Goal: Task Accomplishment & Management: Use online tool/utility

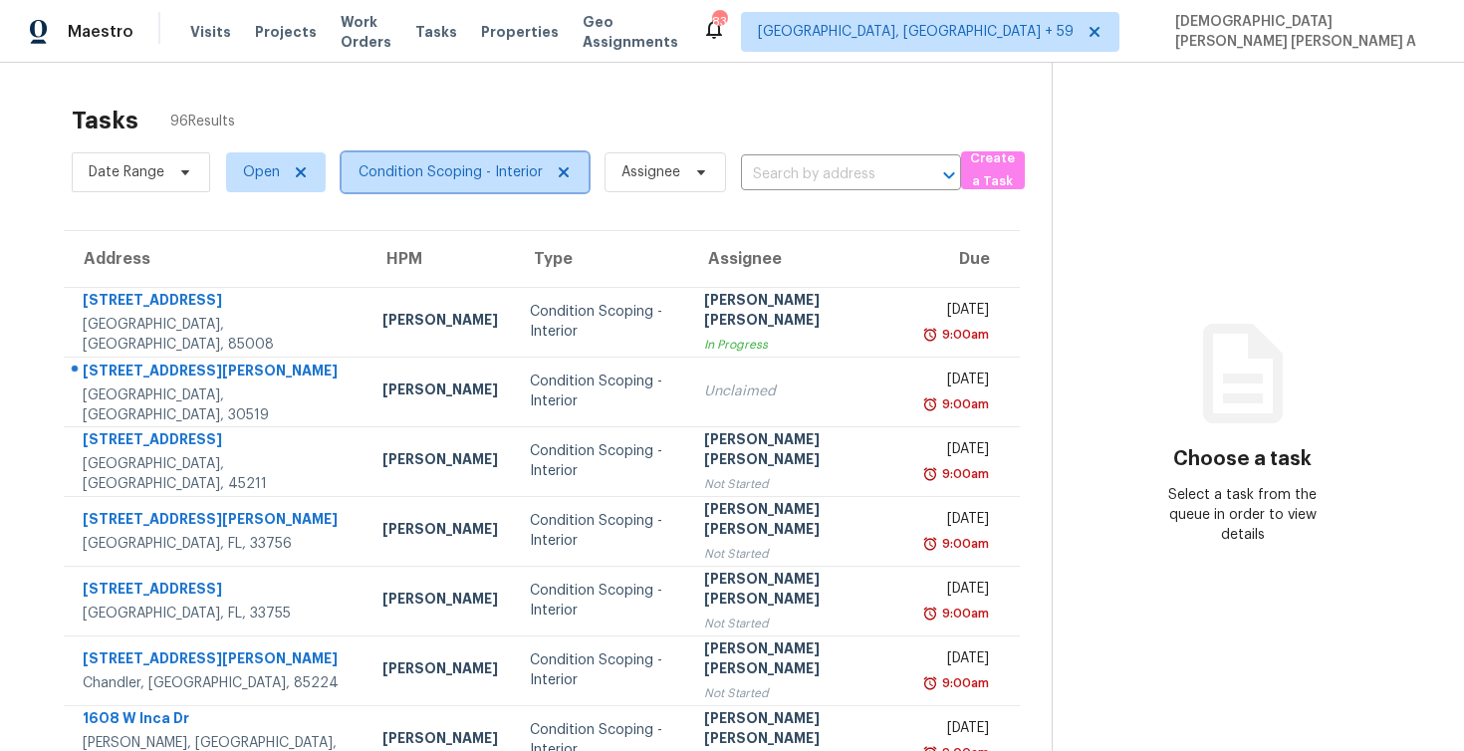
click at [492, 180] on span "Condition Scoping - Interior" at bounding box center [451, 172] width 184 height 20
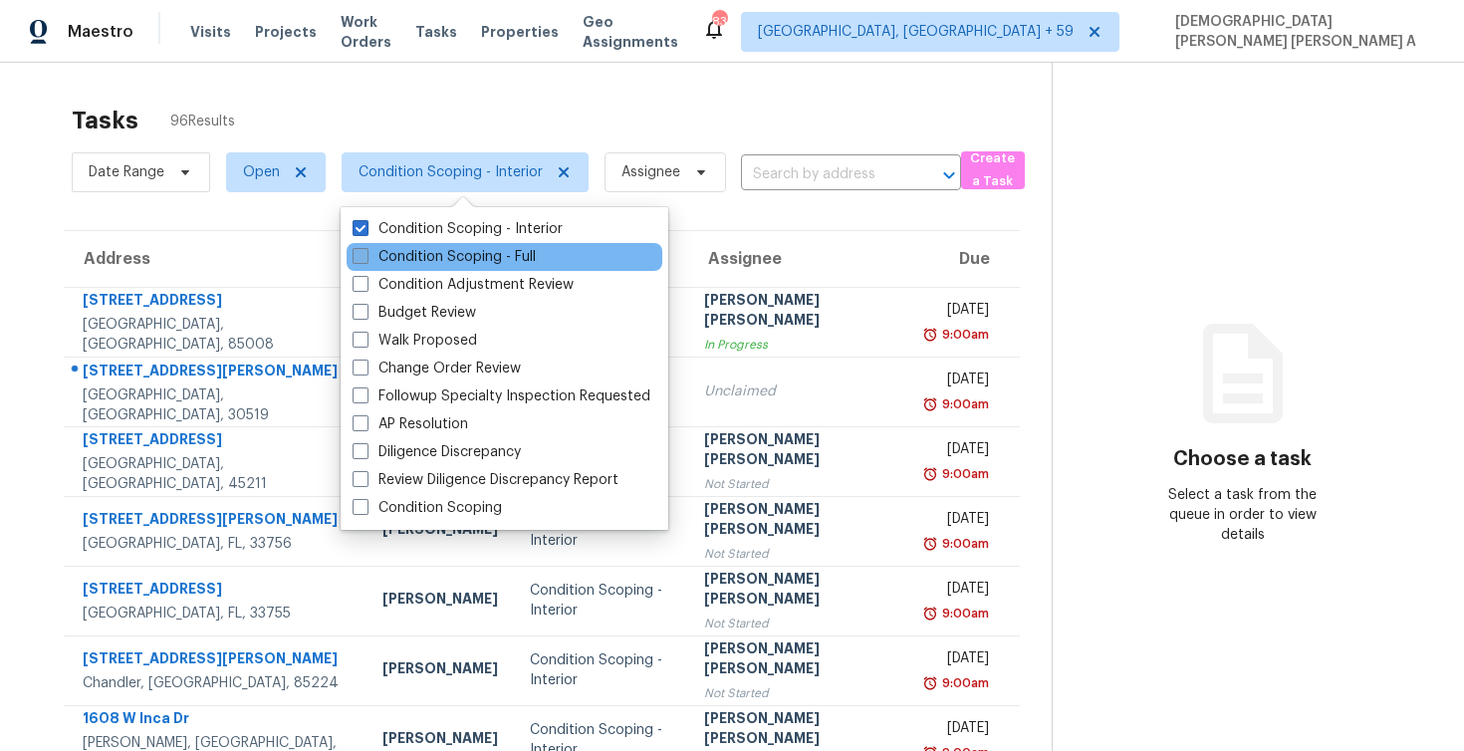
click at [461, 256] on label "Condition Scoping - Full" at bounding box center [444, 257] width 183 height 20
click at [366, 256] on input "Condition Scoping - Full" at bounding box center [359, 253] width 13 height 13
checkbox input "true"
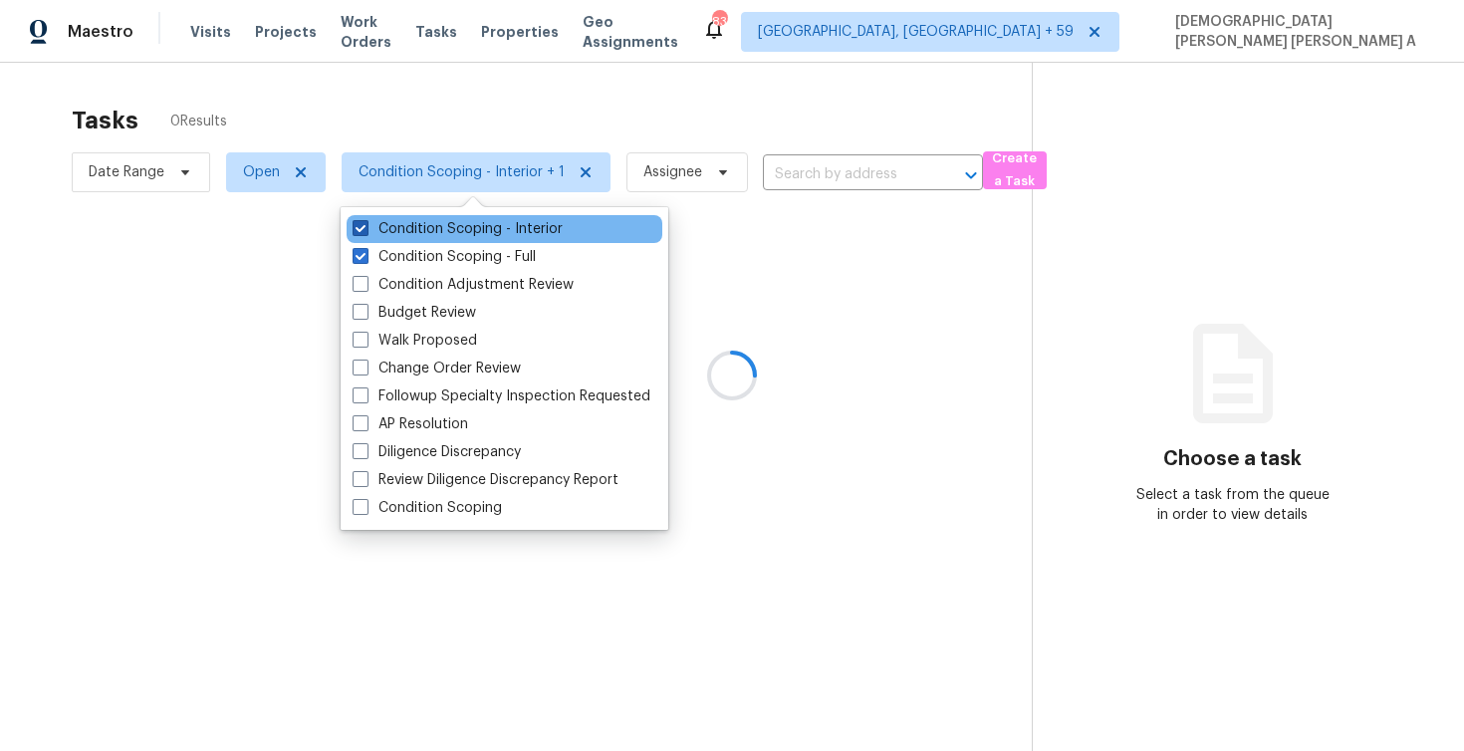
click at [459, 221] on label "Condition Scoping - Interior" at bounding box center [458, 229] width 210 height 20
click at [366, 221] on input "Condition Scoping - Interior" at bounding box center [359, 225] width 13 height 13
checkbox input "false"
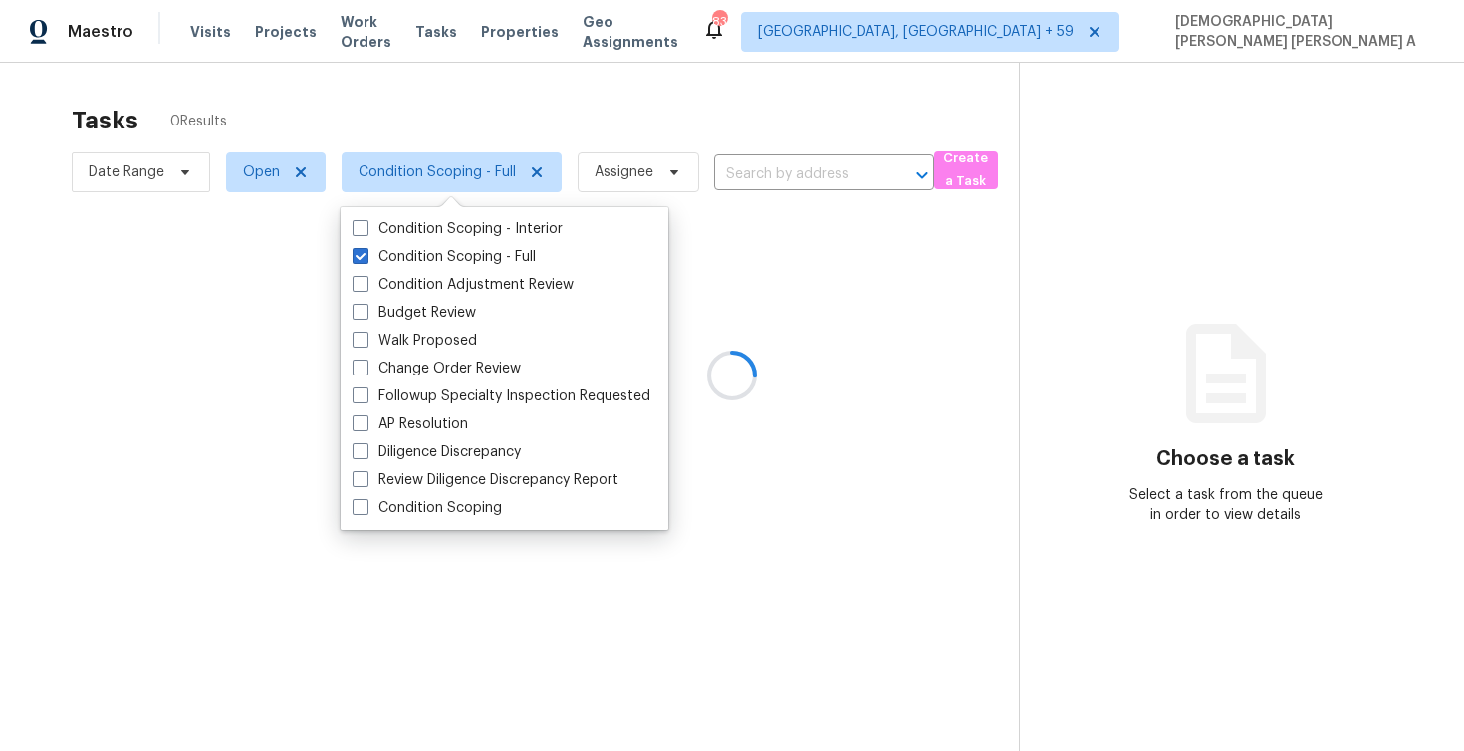
click at [536, 103] on div at bounding box center [732, 375] width 1464 height 751
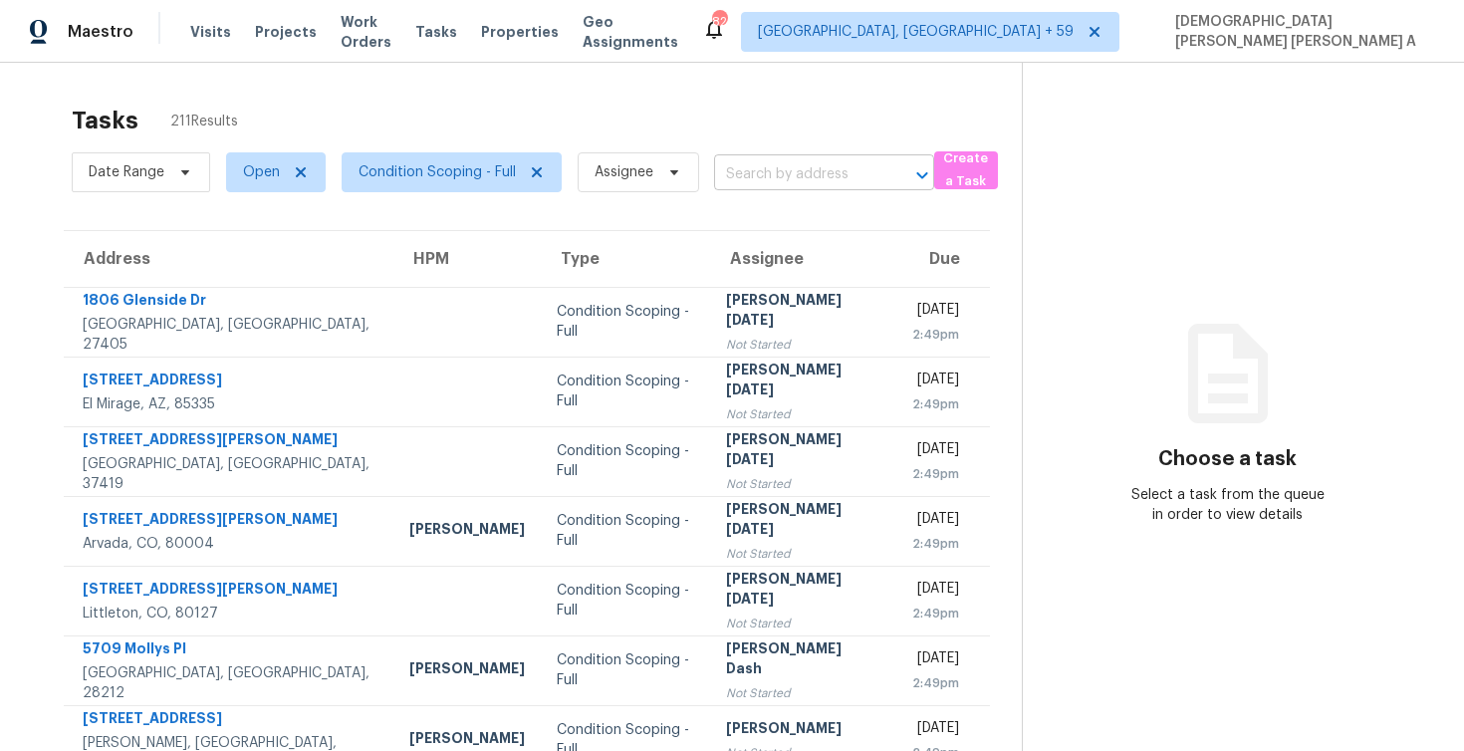
click at [835, 163] on input "text" at bounding box center [796, 174] width 164 height 31
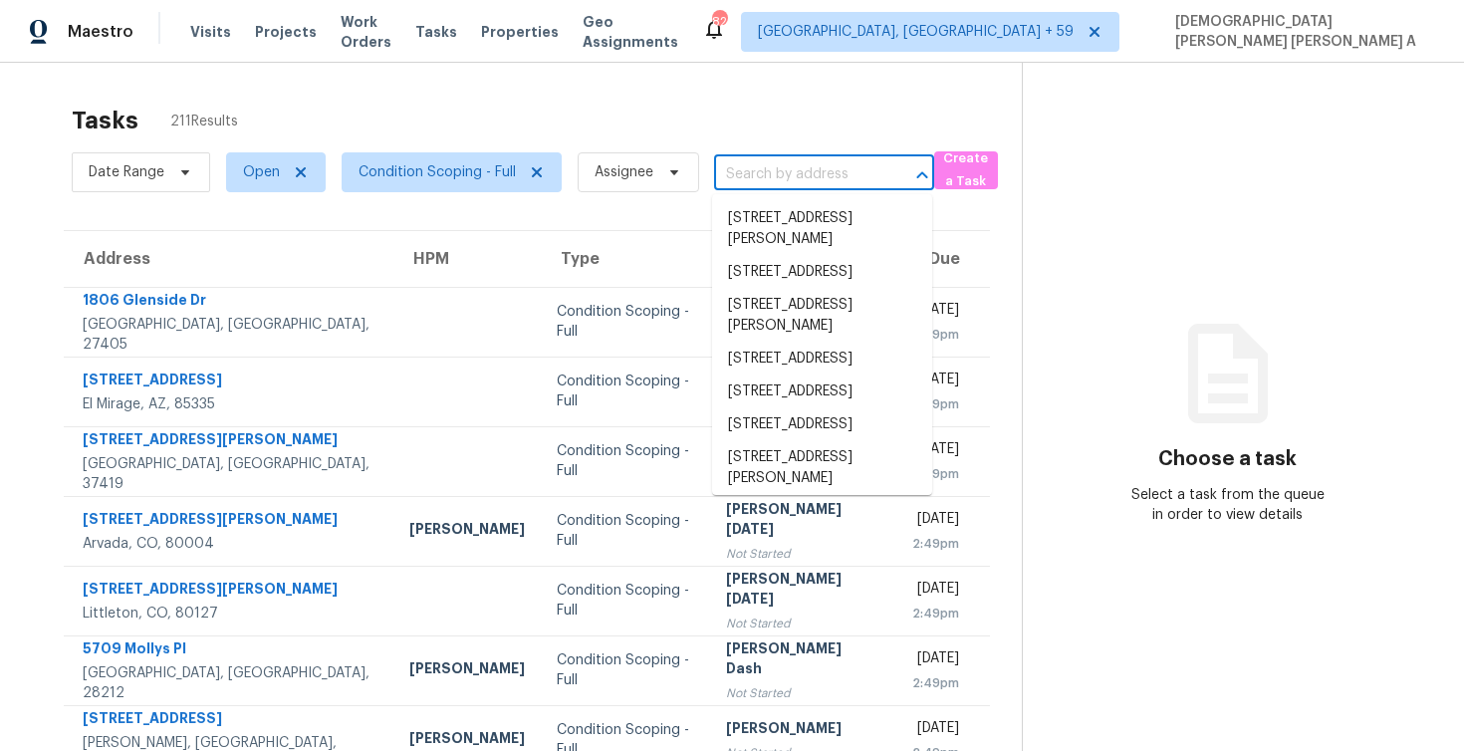
paste input "[STREET_ADDRESS][PERSON_NAME][PERSON_NAME]"
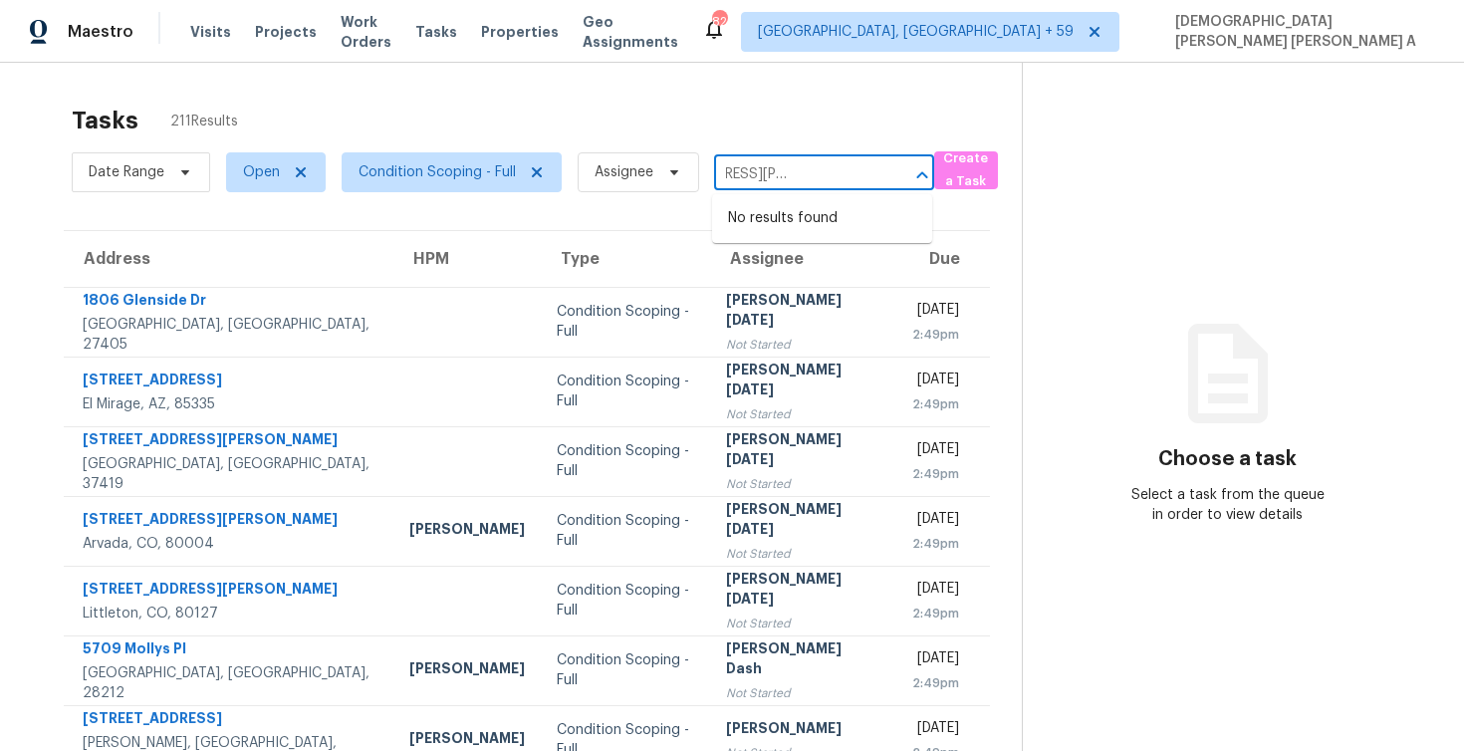
type input "[STREET_ADDRESS][PERSON_NAME][PERSON_NAME]"
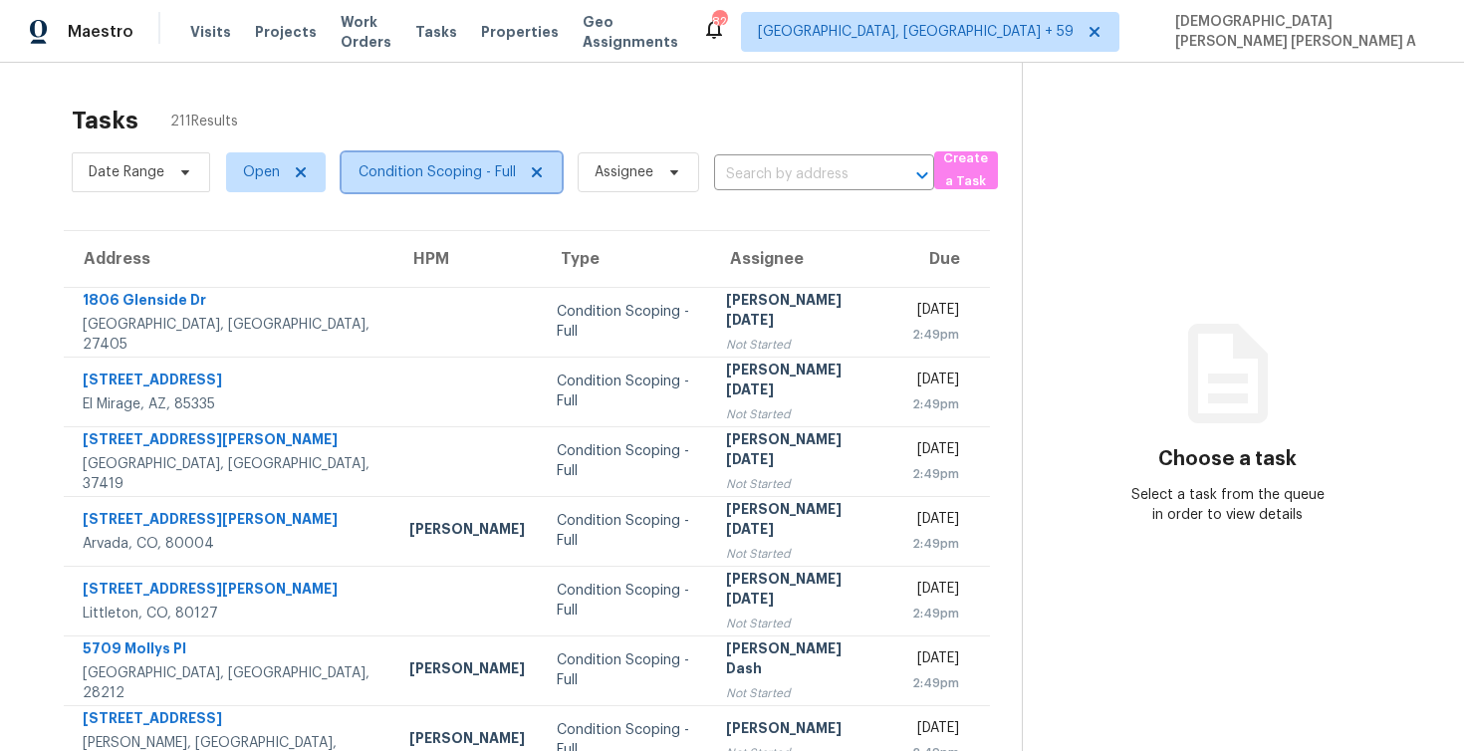
scroll to position [0, 0]
click at [426, 170] on span "Condition Scoping - Full" at bounding box center [437, 172] width 157 height 20
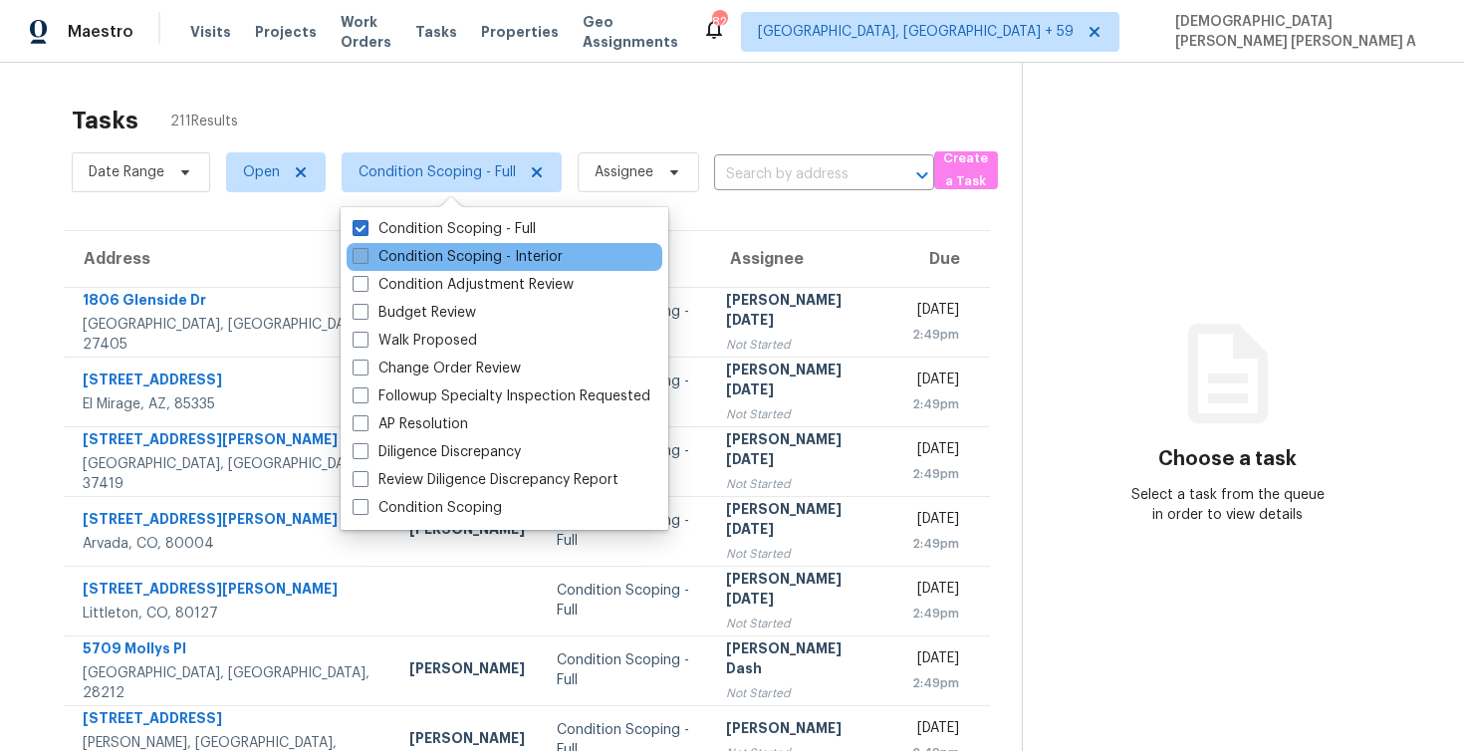
click at [404, 256] on label "Condition Scoping - Interior" at bounding box center [458, 257] width 210 height 20
click at [366, 256] on input "Condition Scoping - Interior" at bounding box center [359, 253] width 13 height 13
checkbox input "true"
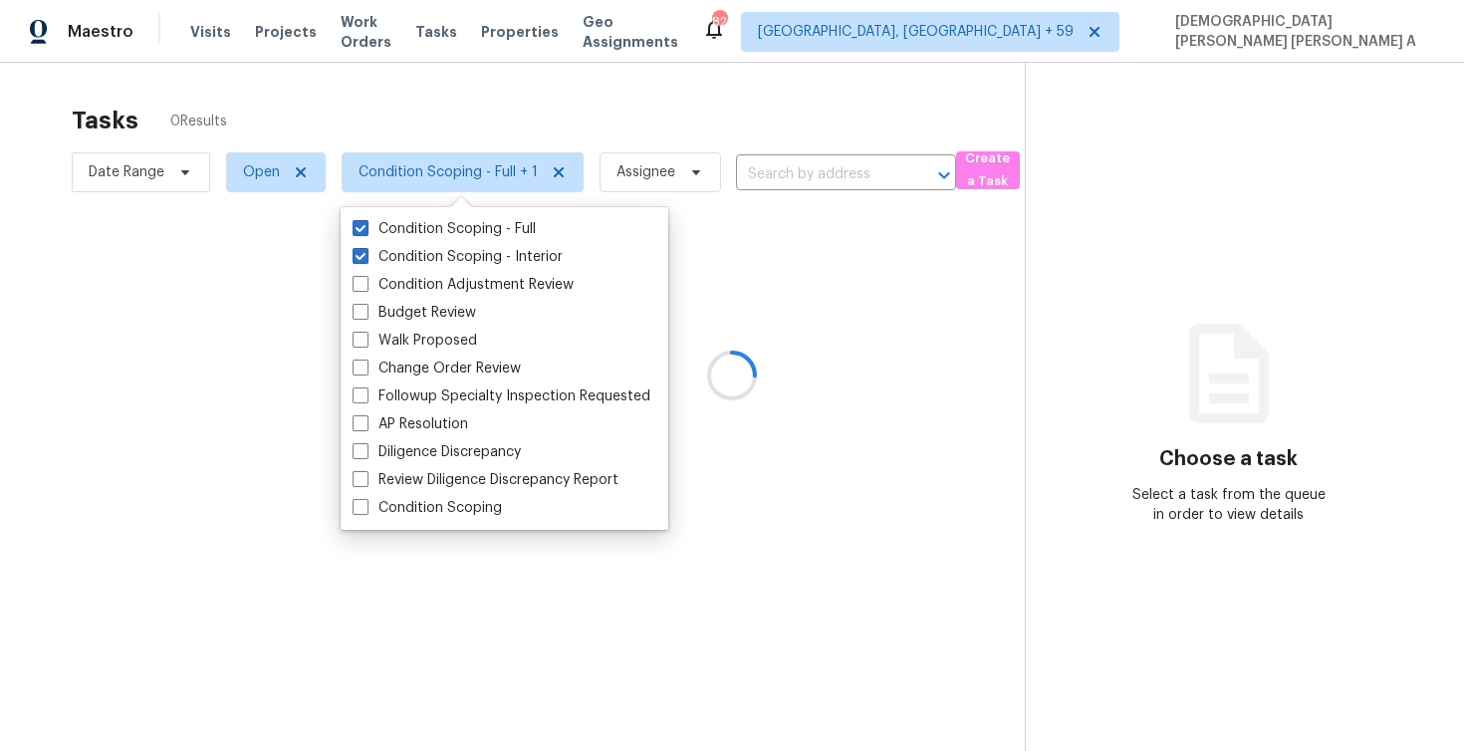
click at [481, 144] on div at bounding box center [732, 375] width 1464 height 751
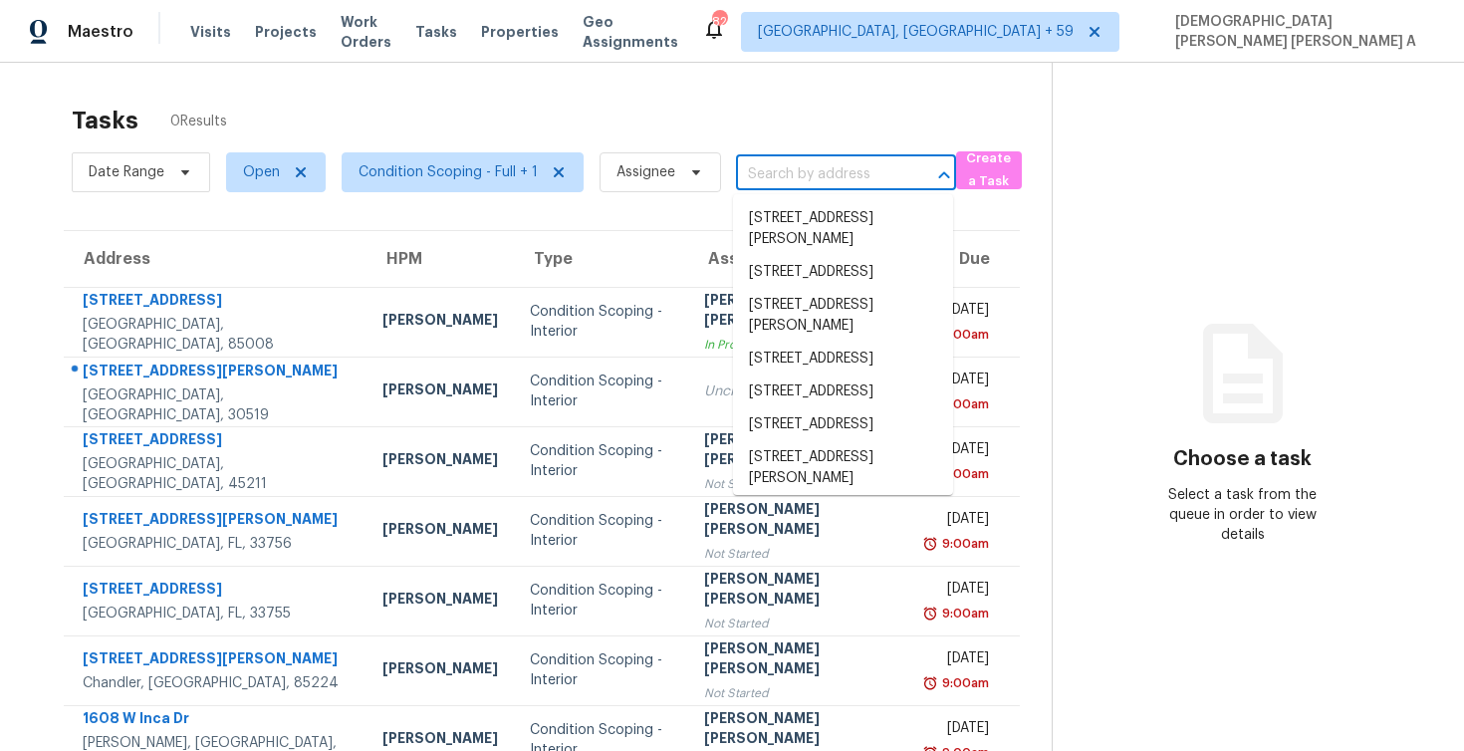
click at [822, 180] on input "text" at bounding box center [818, 174] width 164 height 31
paste input "[STREET_ADDRESS][PERSON_NAME][PERSON_NAME]"
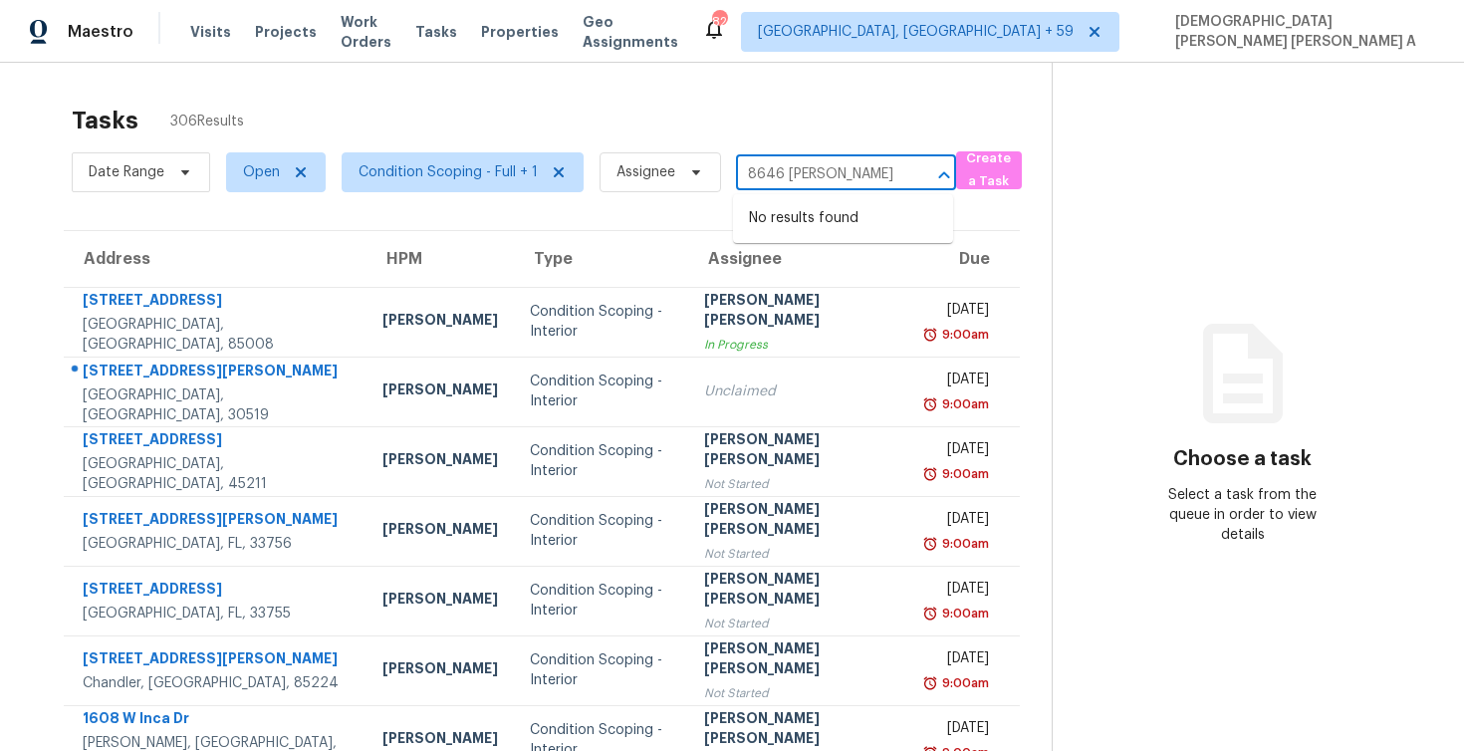
type input "8646 [PERSON_NAME]"
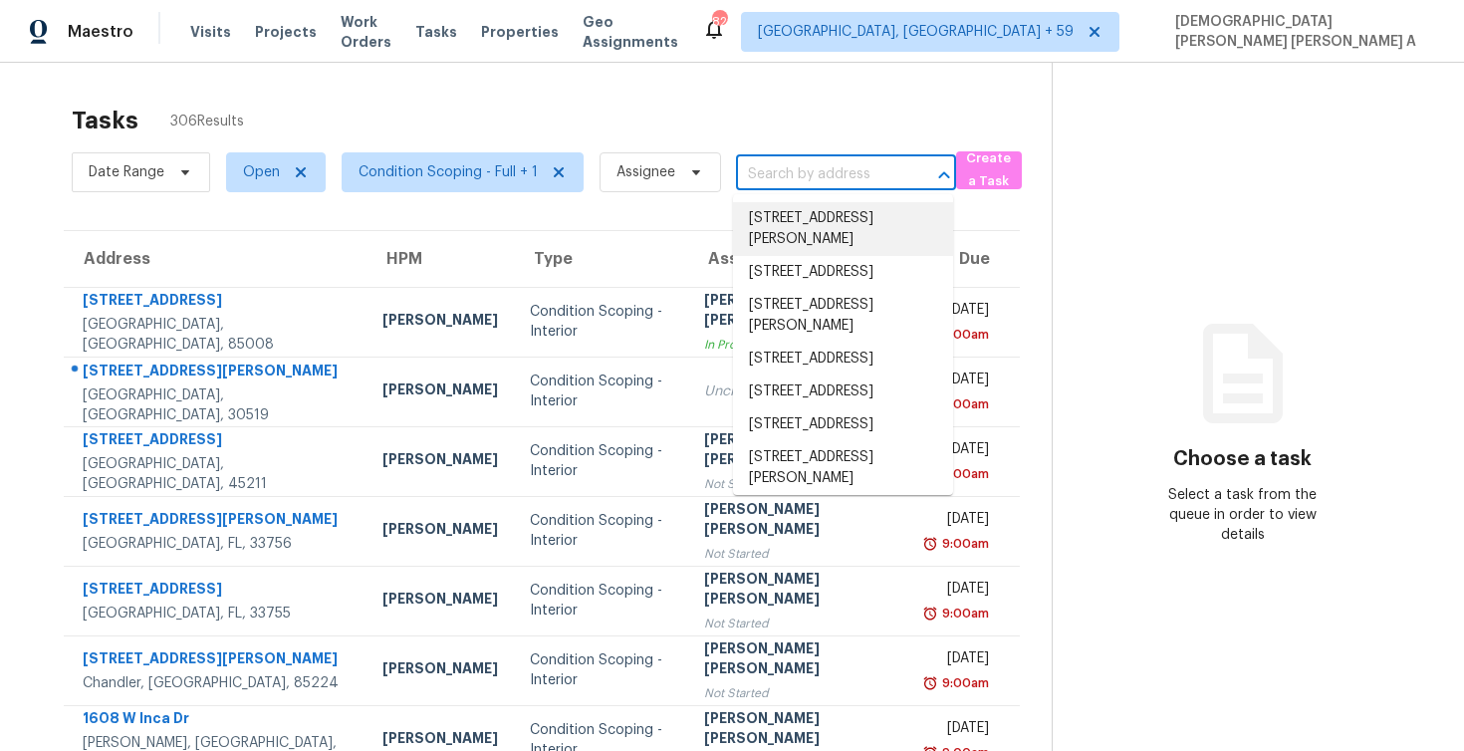
paste input "[STREET_ADDRESS][PERSON_NAME][PERSON_NAME]"
type input "[STREET_ADDRESS][PERSON_NAME][PERSON_NAME]"
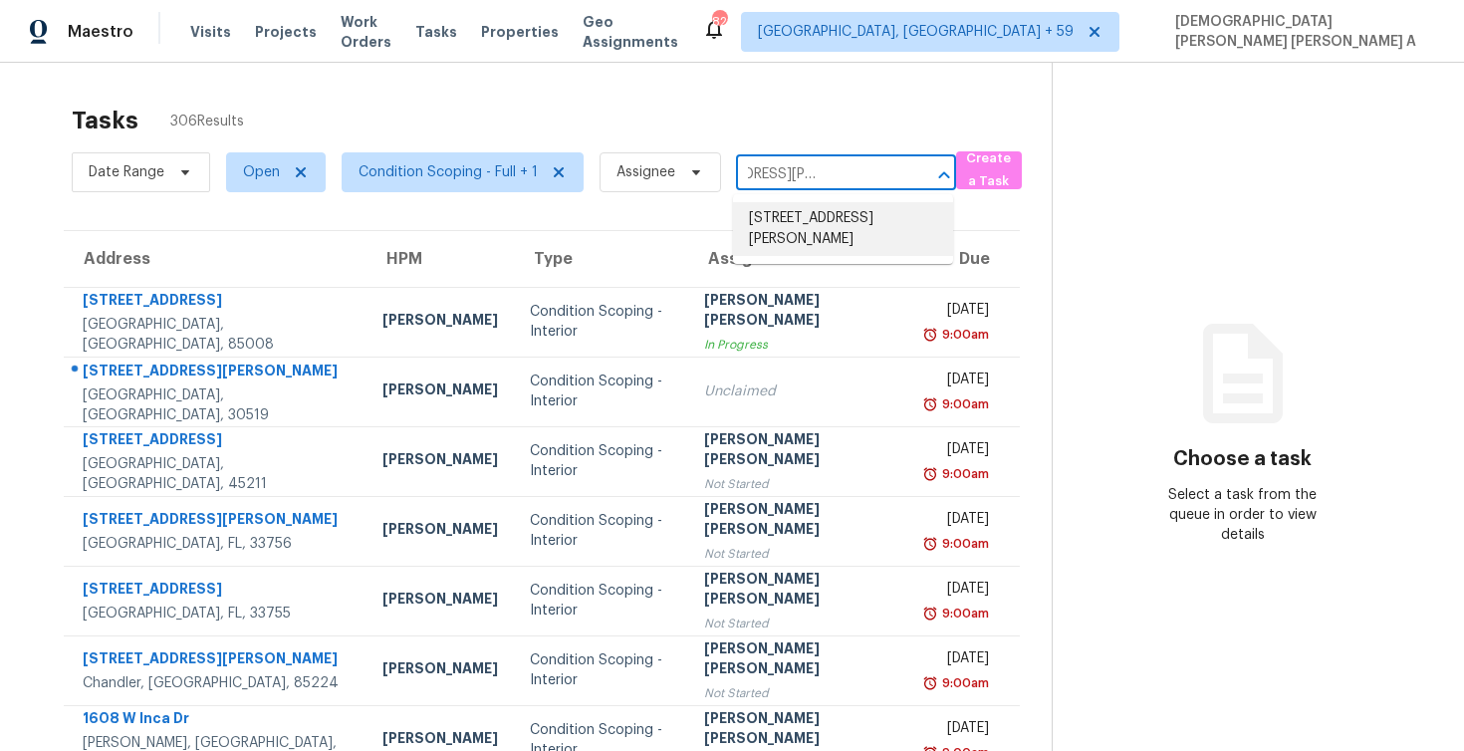
click at [811, 226] on li "[STREET_ADDRESS][PERSON_NAME]" at bounding box center [843, 229] width 220 height 54
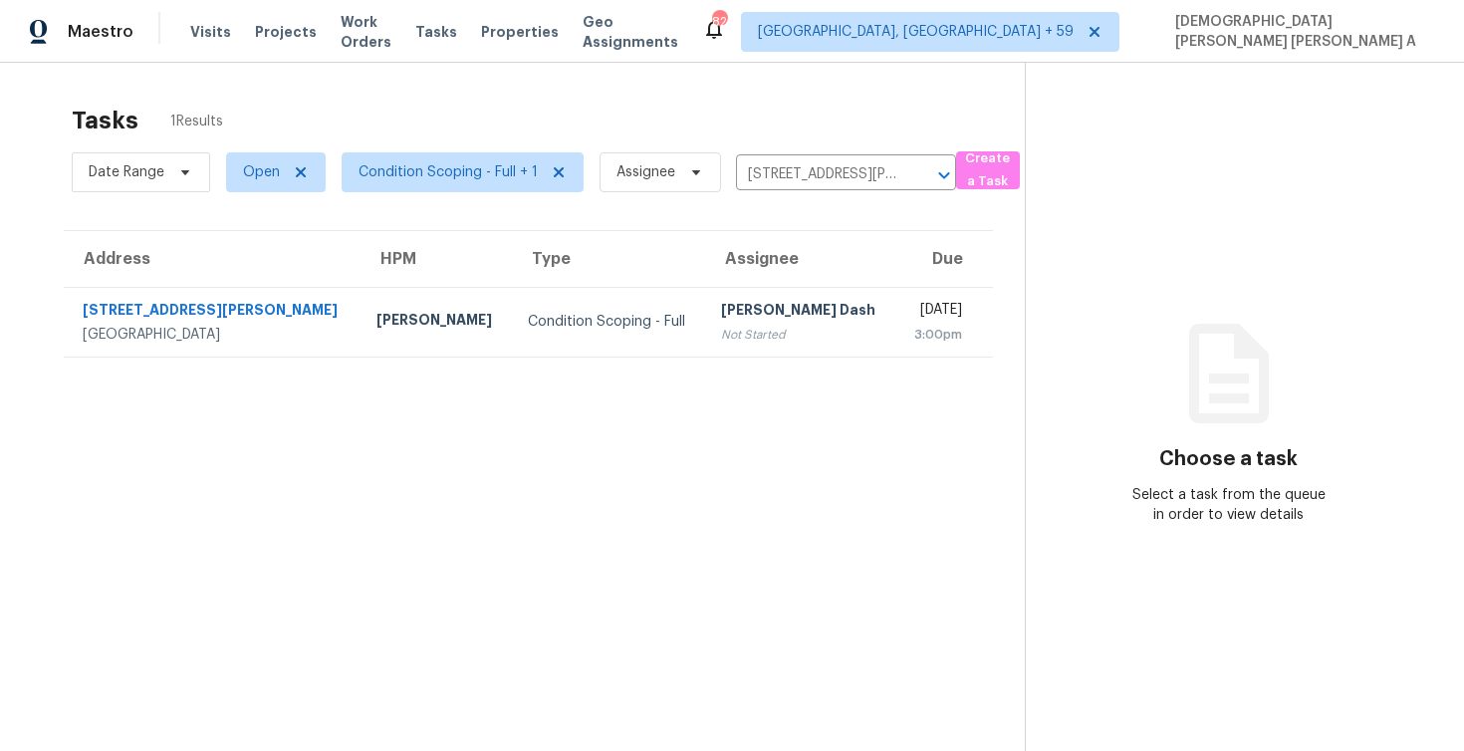
click at [721, 330] on div "Not Started" at bounding box center [800, 335] width 159 height 20
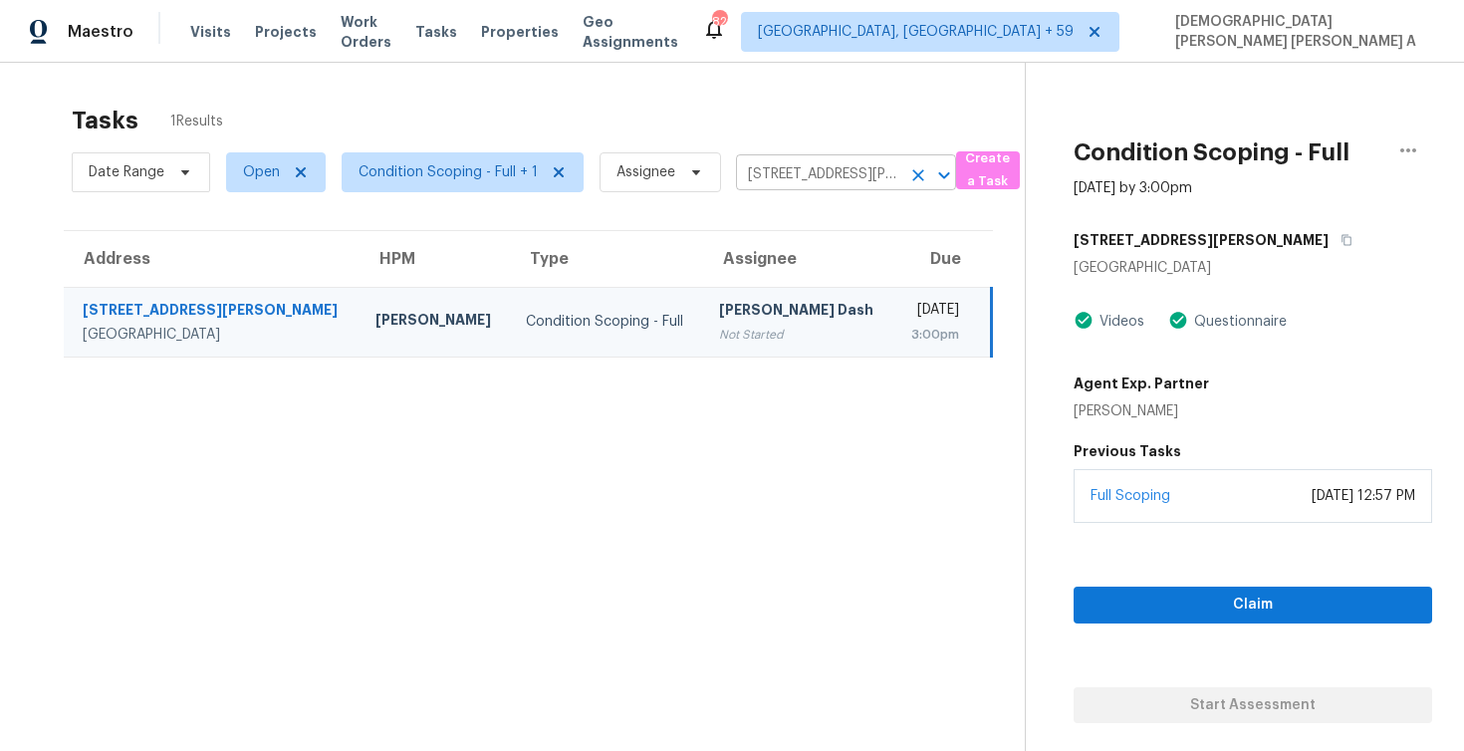
click at [837, 182] on input "[STREET_ADDRESS][PERSON_NAME]" at bounding box center [818, 174] width 164 height 31
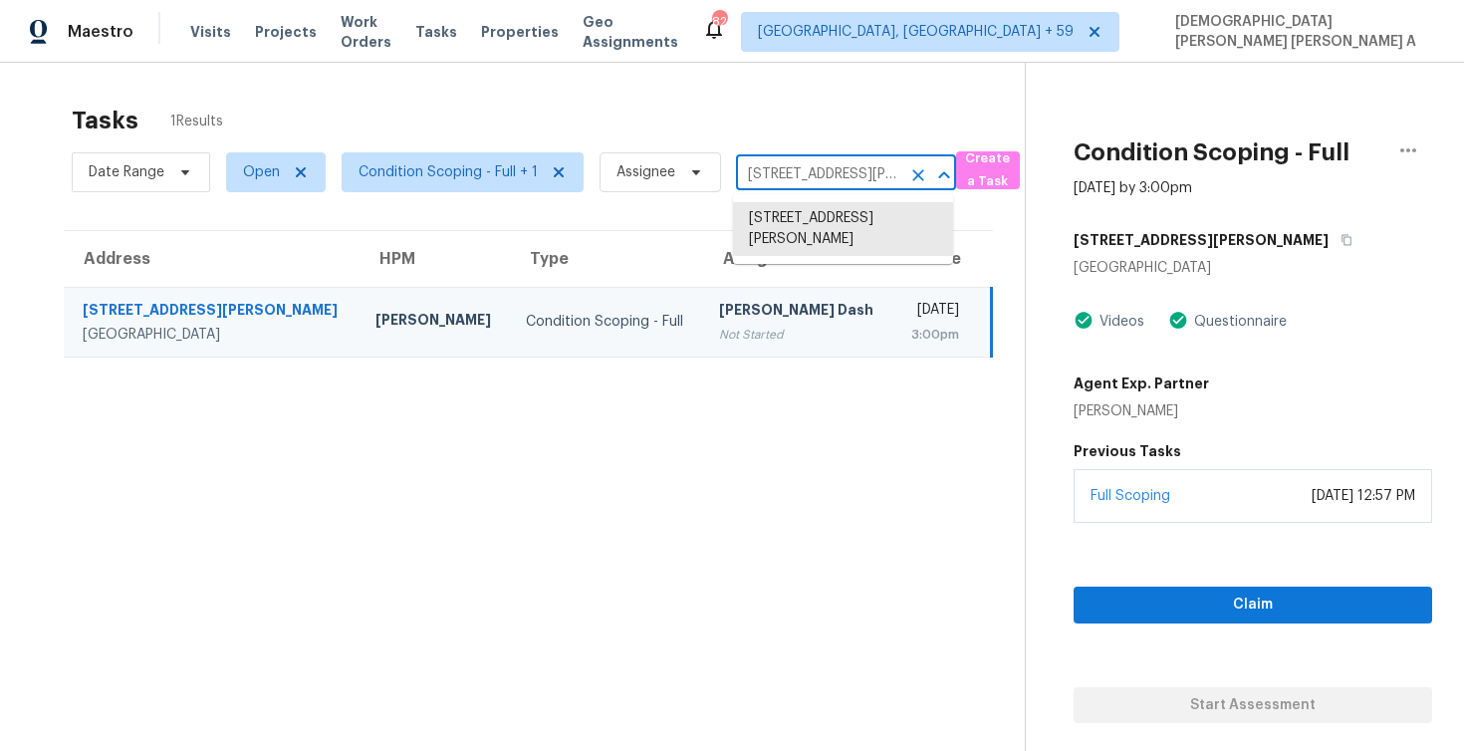
click at [837, 182] on input "[STREET_ADDRESS][PERSON_NAME]" at bounding box center [818, 174] width 164 height 31
paste input "[STREET_ADDRESS][PERSON_NAME]"
type input "[STREET_ADDRESS][PERSON_NAME]"
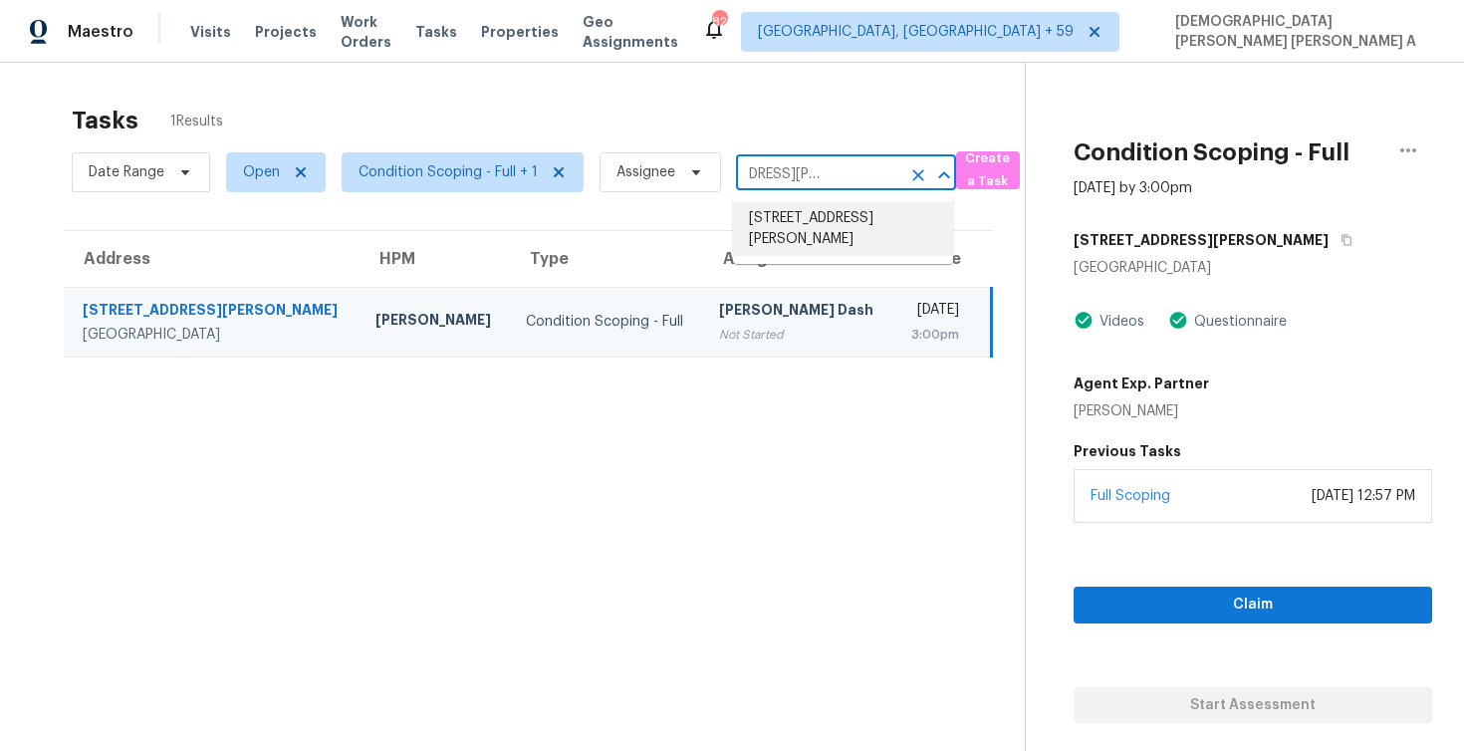
click at [856, 230] on li "[STREET_ADDRESS][PERSON_NAME]" at bounding box center [843, 229] width 220 height 54
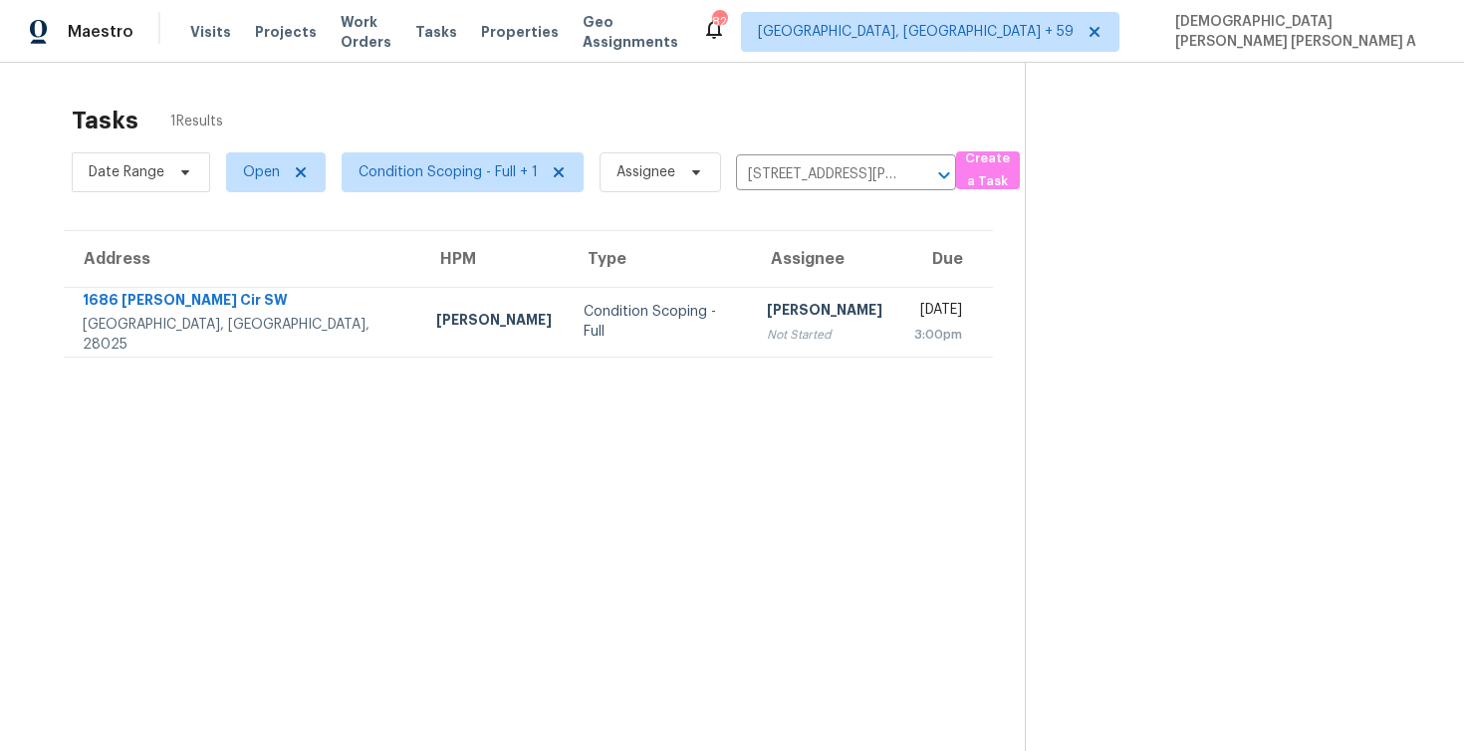
click at [898, 328] on td "[DATE] 3:00pm" at bounding box center [945, 322] width 95 height 70
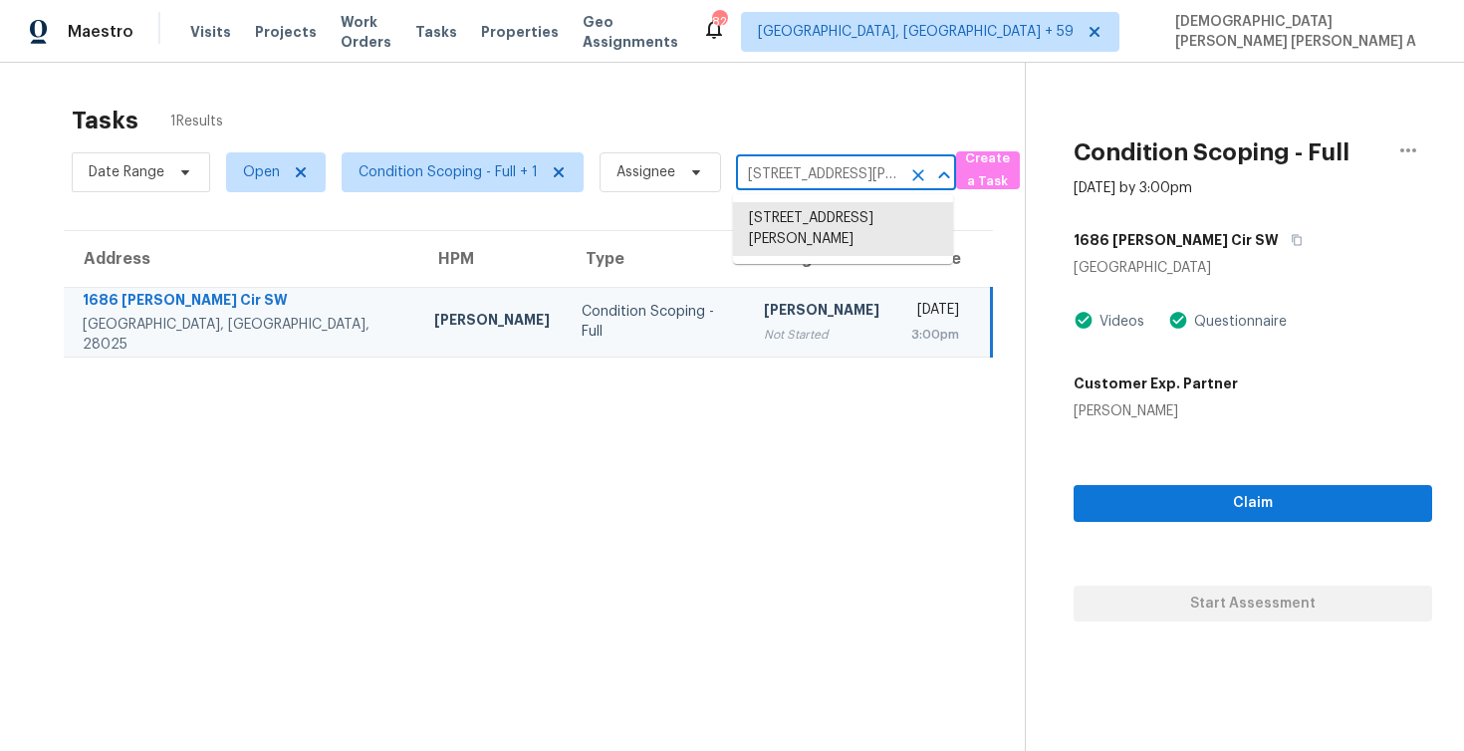
click at [765, 185] on input "[STREET_ADDRESS][PERSON_NAME]" at bounding box center [818, 174] width 164 height 31
paste input "[STREET_ADDRESS]"
type input "[STREET_ADDRESS]"
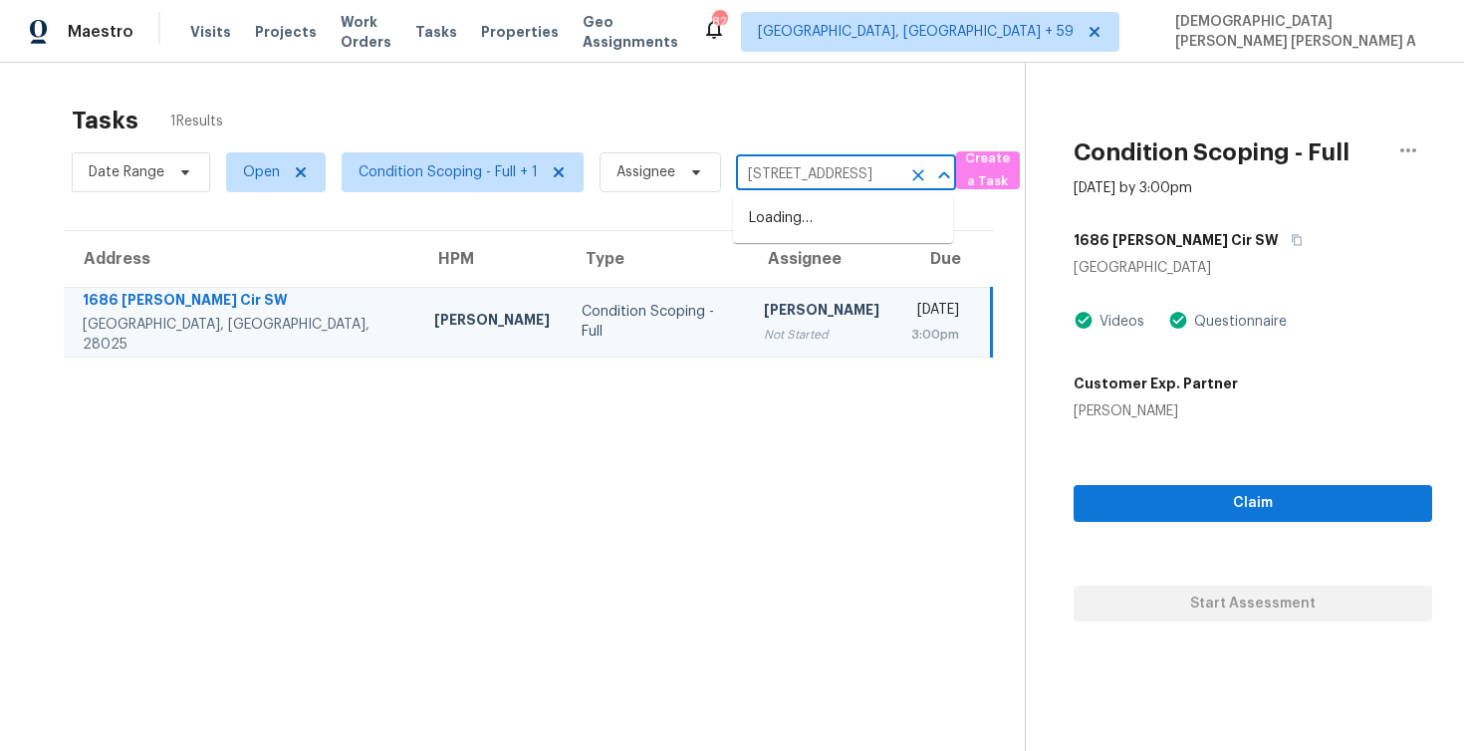
scroll to position [0, 116]
click at [786, 215] on li "[STREET_ADDRESS]" at bounding box center [843, 218] width 220 height 33
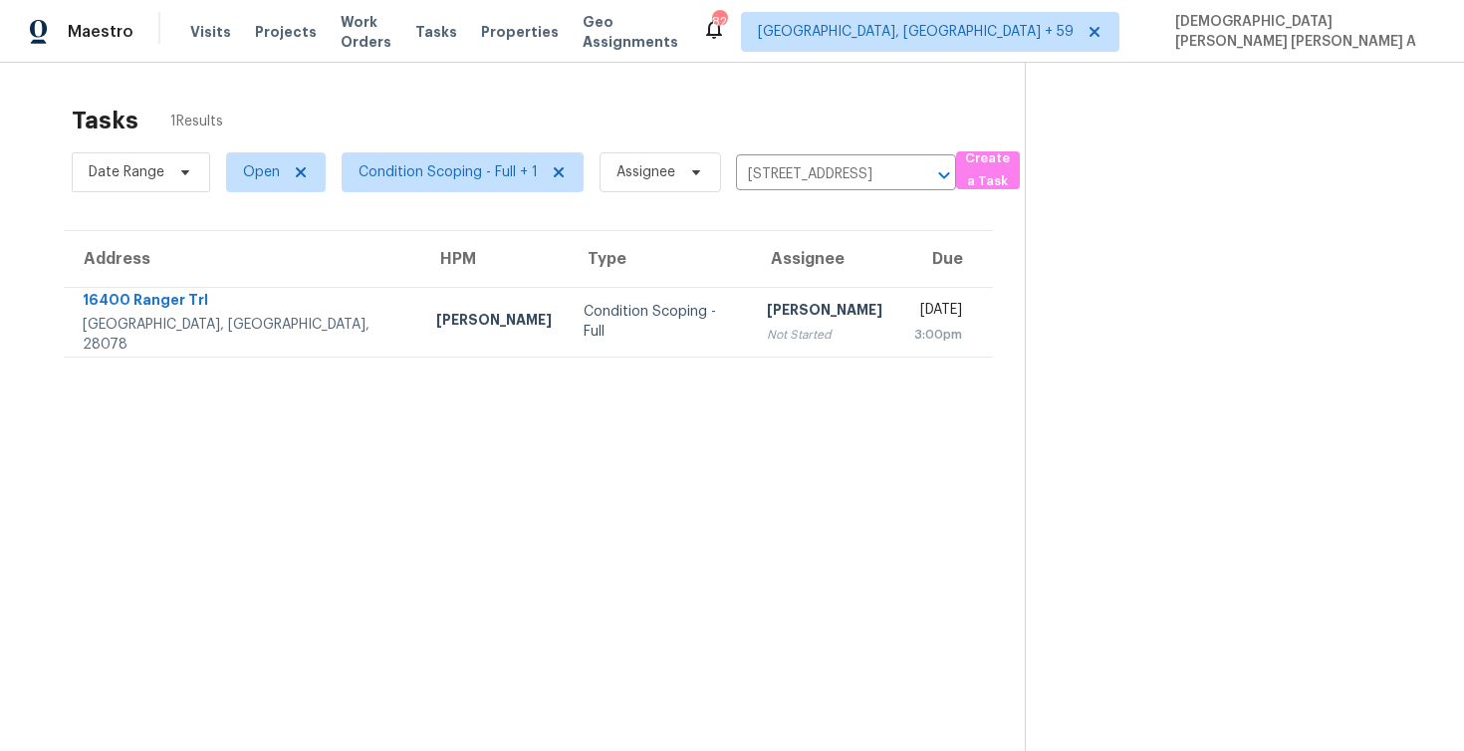
click at [808, 149] on div "Date Range Open Condition Scoping - Full + 1 Assignee [STREET_ADDRESS] ​" at bounding box center [514, 172] width 885 height 52
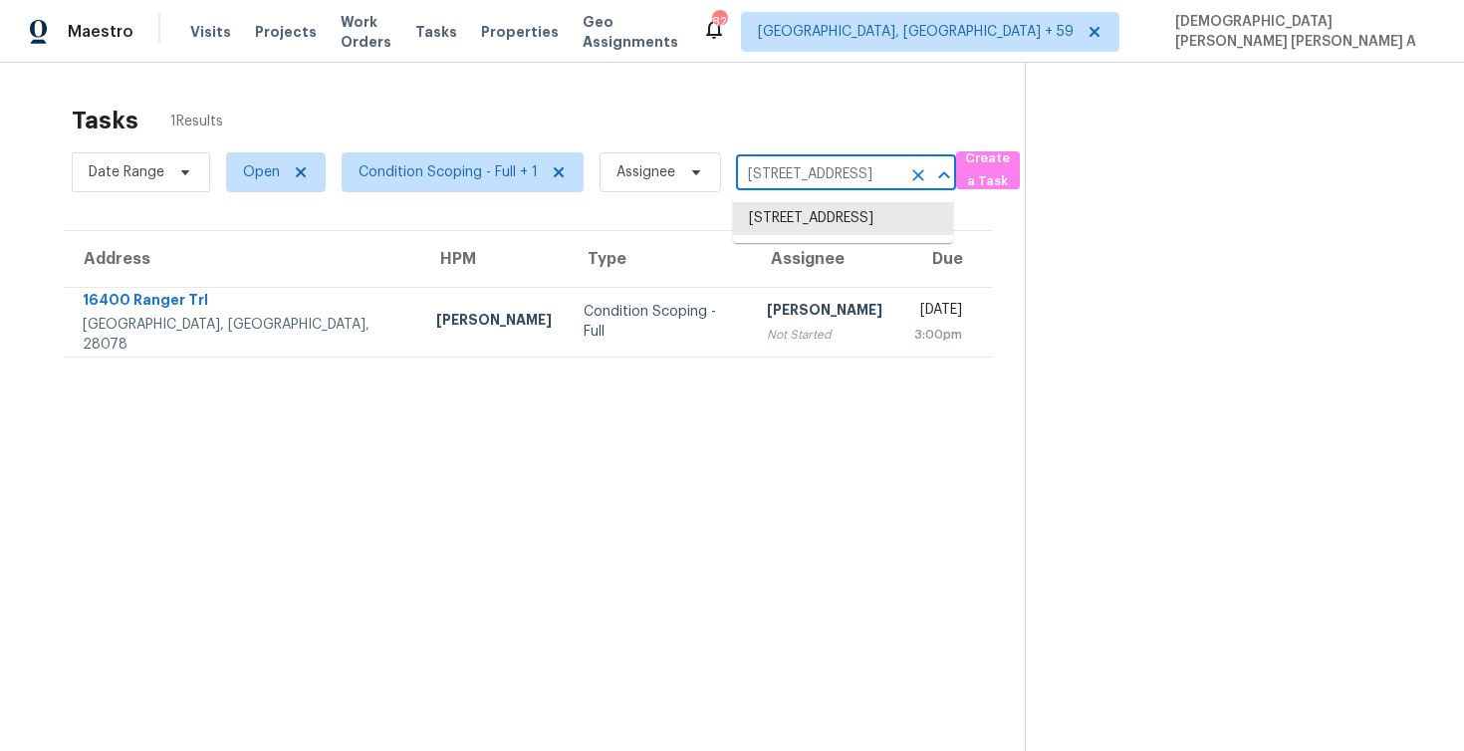
click at [805, 177] on input "[STREET_ADDRESS]" at bounding box center [818, 174] width 164 height 31
paste input "[STREET_ADDRESS][PERSON_NAME]"
type input "[STREET_ADDRESS][PERSON_NAME]"
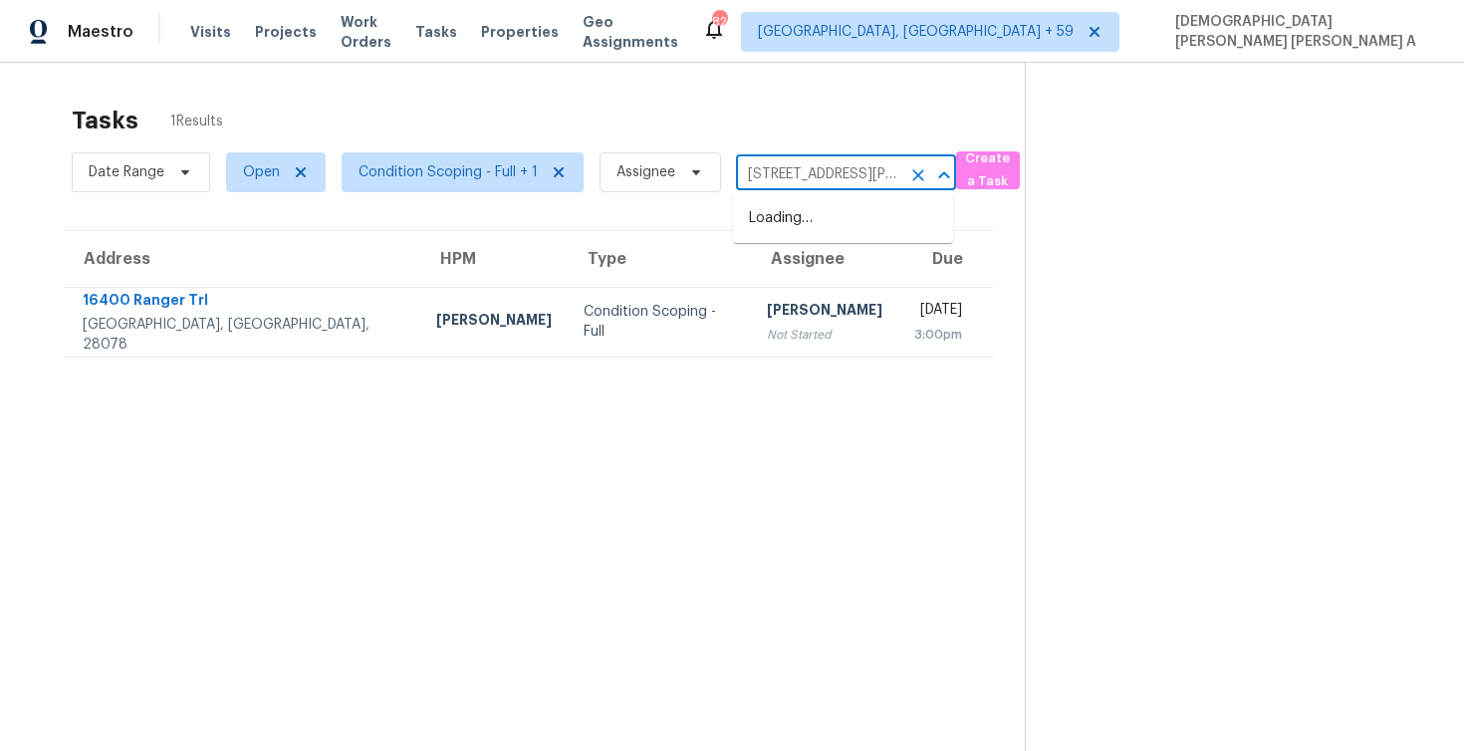
scroll to position [0, 143]
click at [842, 223] on li "[STREET_ADDRESS]" at bounding box center [843, 218] width 220 height 33
click at [792, 166] on input "[STREET_ADDRESS]" at bounding box center [818, 174] width 164 height 31
paste input "[STREET_ADDRESS]"
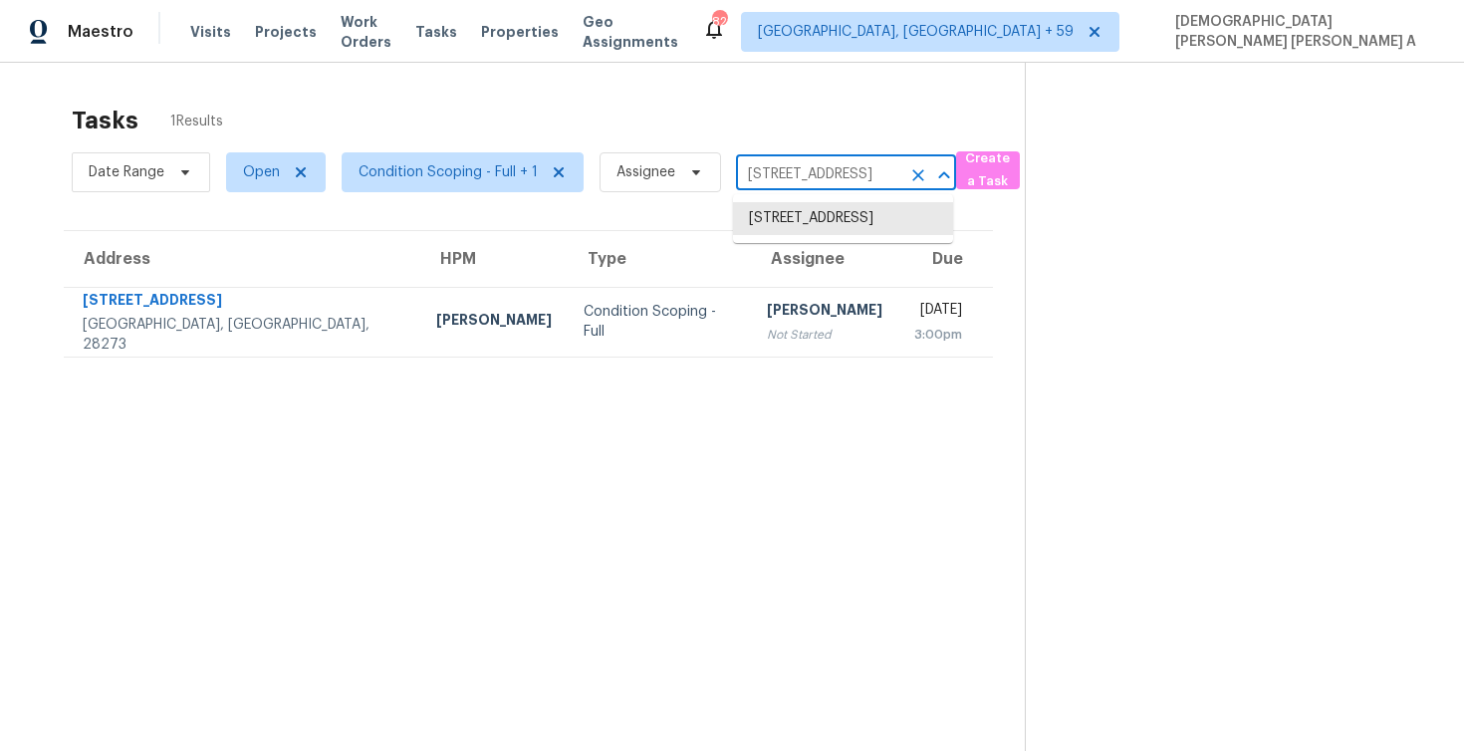
type input "[STREET_ADDRESS]"
click at [883, 214] on li "[STREET_ADDRESS]" at bounding box center [843, 218] width 220 height 33
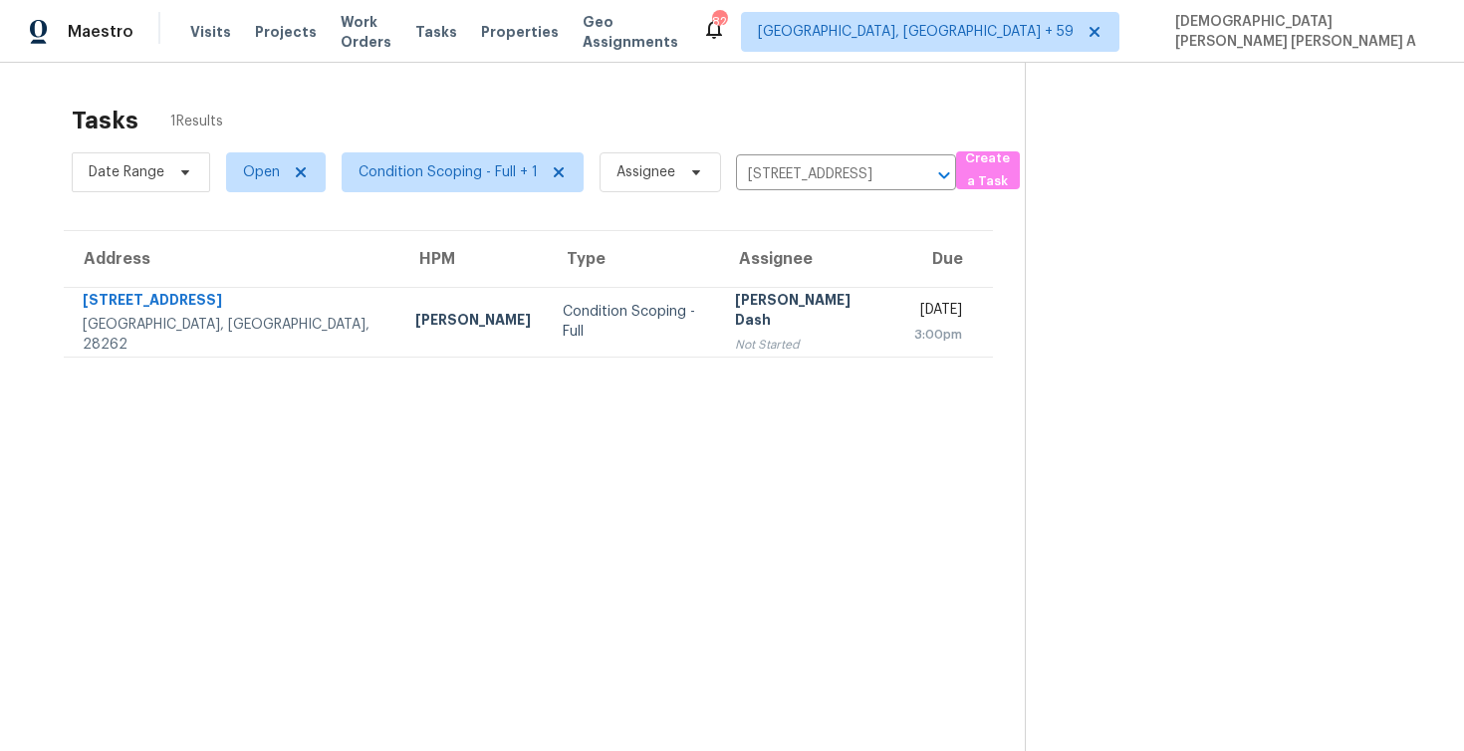
click at [856, 191] on div "Date Range Open Condition Scoping - Full + 1 Assignee [STREET_ADDRESS] ​" at bounding box center [514, 172] width 885 height 52
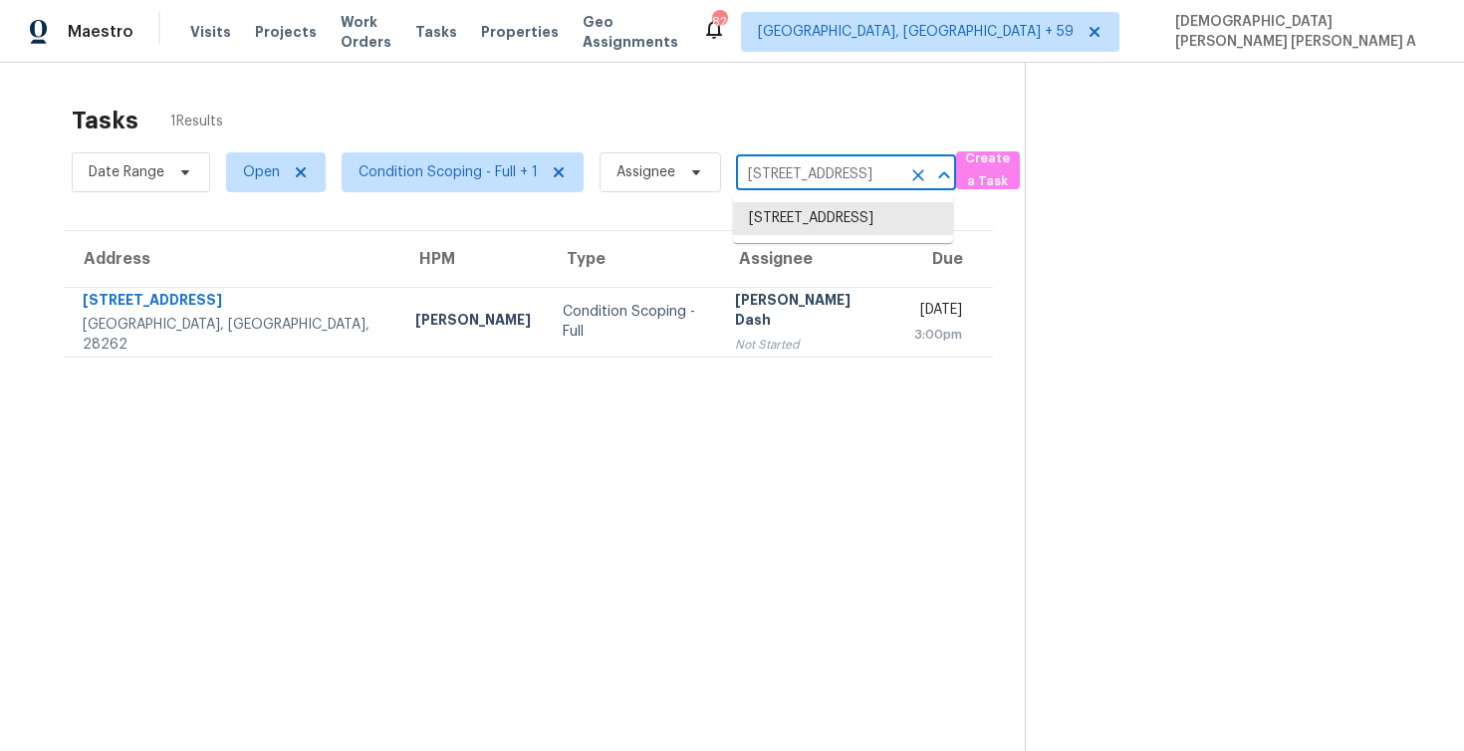
click at [851, 183] on input "[STREET_ADDRESS]" at bounding box center [818, 174] width 164 height 31
click at [851, 185] on input "[STREET_ADDRESS]" at bounding box center [818, 174] width 164 height 31
paste input "[STREET_ADDRESS][PERSON_NAME]"
click at [813, 172] on input "[STREET_ADDRESS]" at bounding box center [818, 174] width 164 height 31
click at [816, 233] on li "[STREET_ADDRESS]" at bounding box center [843, 218] width 220 height 33
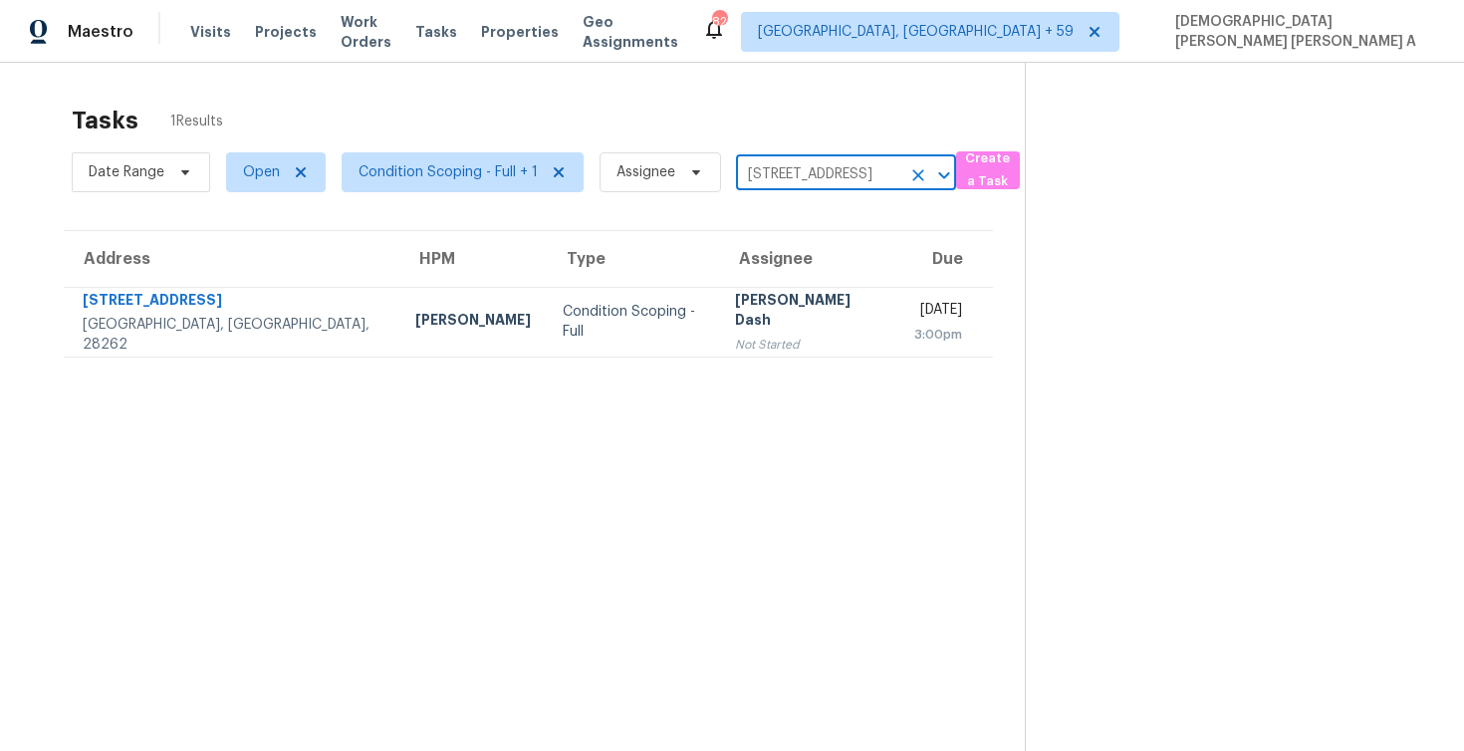
click at [812, 172] on input "[STREET_ADDRESS]" at bounding box center [818, 174] width 164 height 31
click at [814, 177] on input "[STREET_ADDRESS]" at bounding box center [818, 174] width 164 height 31
paste input "[STREET_ADDRESS][PERSON_NAME]"
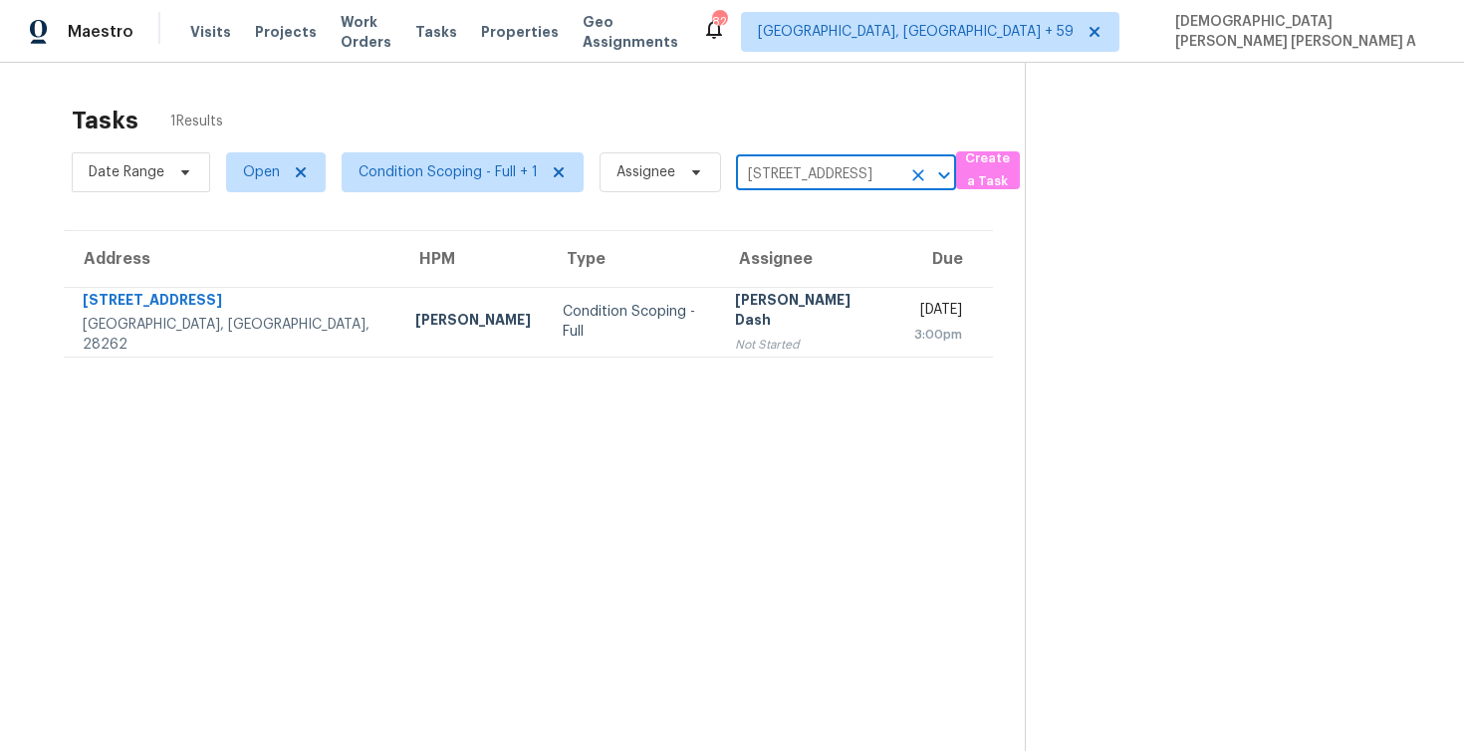
type input "[STREET_ADDRESS][PERSON_NAME]"
click at [810, 231] on li "[STREET_ADDRESS][PERSON_NAME]" at bounding box center [843, 229] width 220 height 54
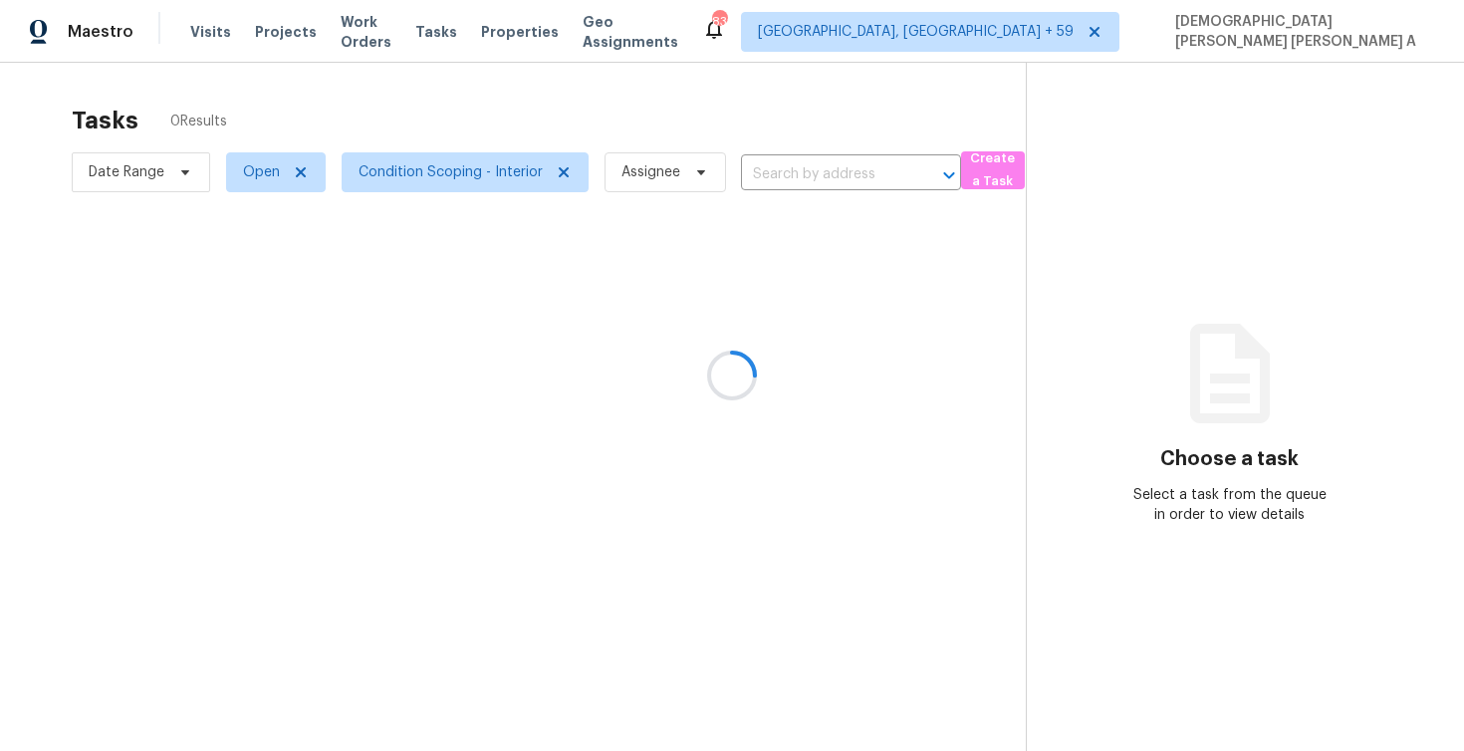
click at [215, 38] on div at bounding box center [732, 375] width 1464 height 751
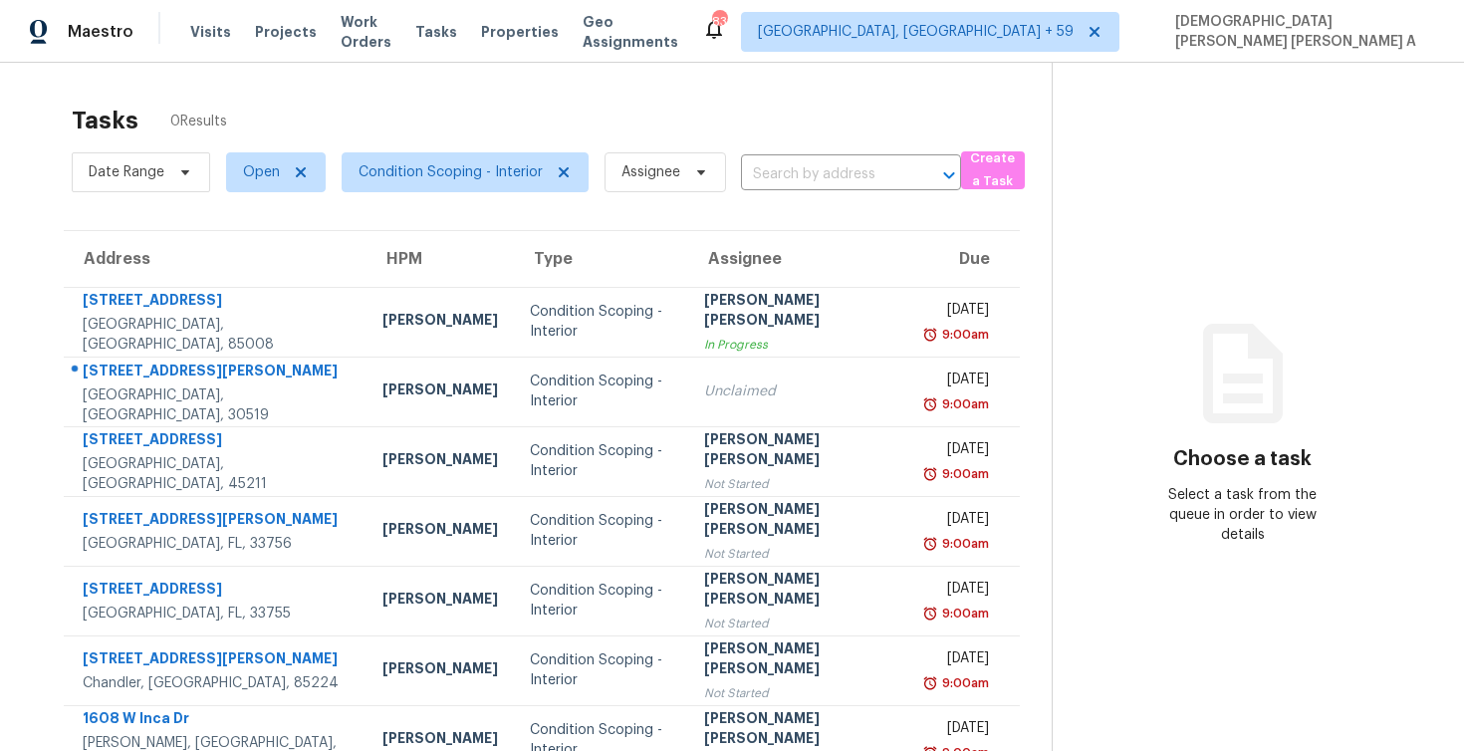
click at [211, 30] on span "Visits" at bounding box center [210, 32] width 41 height 20
